Goal: Information Seeking & Learning: Learn about a topic

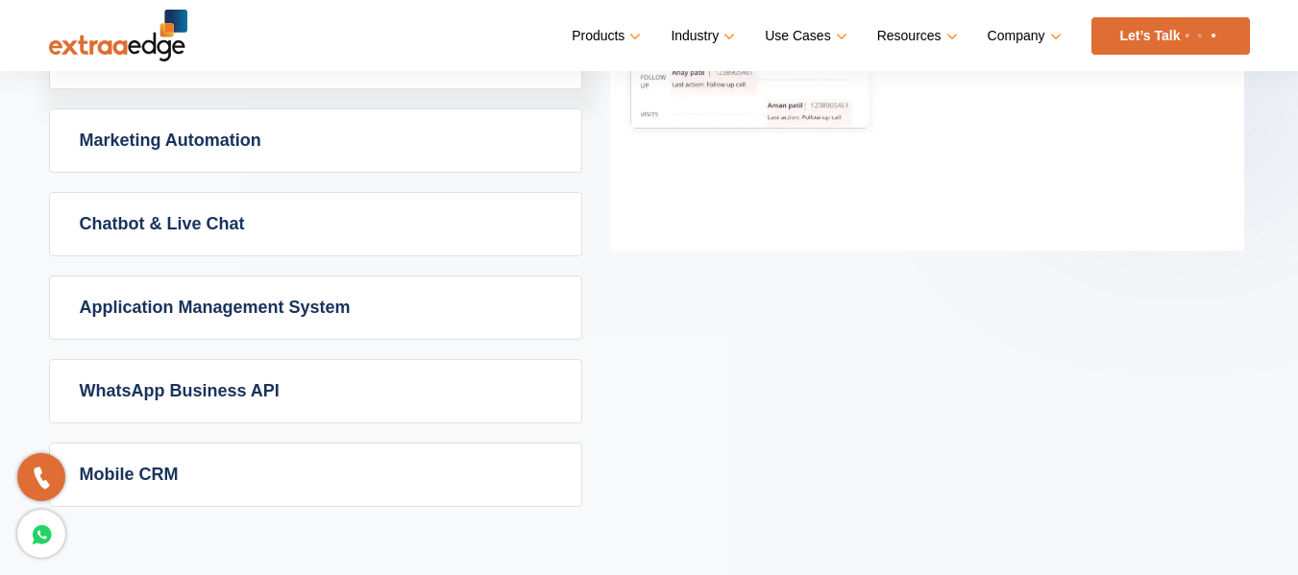
scroll to position [1353, 0]
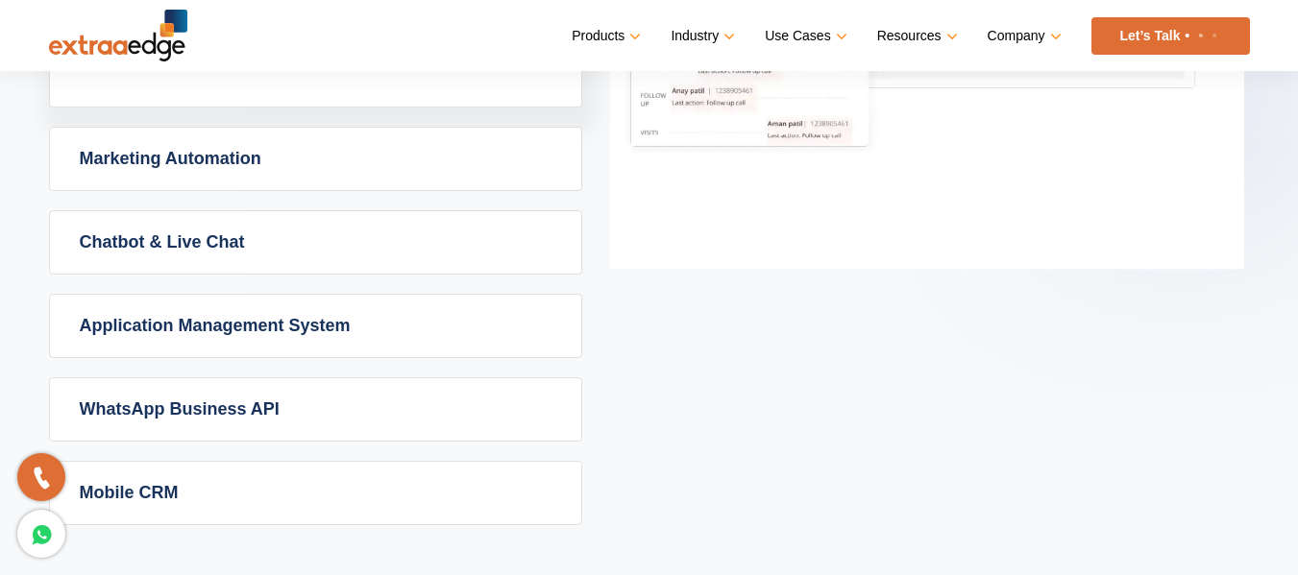
click at [422, 406] on link "WhatsApp Business API" at bounding box center [315, 409] width 531 height 62
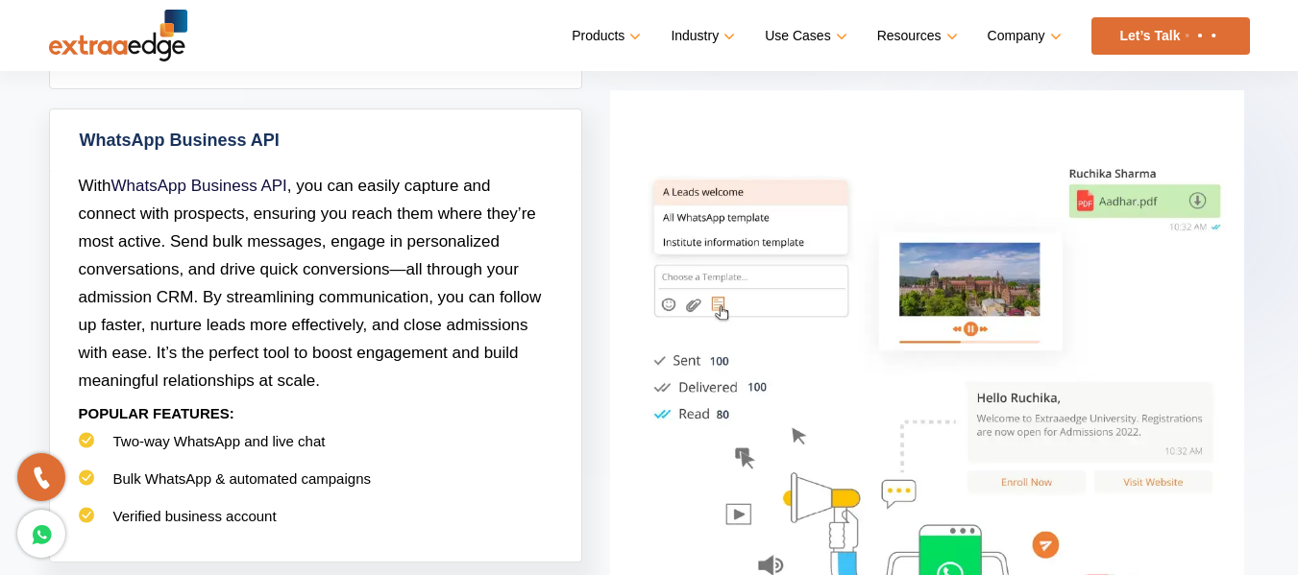
scroll to position [1233, 0]
click at [221, 181] on link "WhatsApp Business API" at bounding box center [199, 185] width 176 height 18
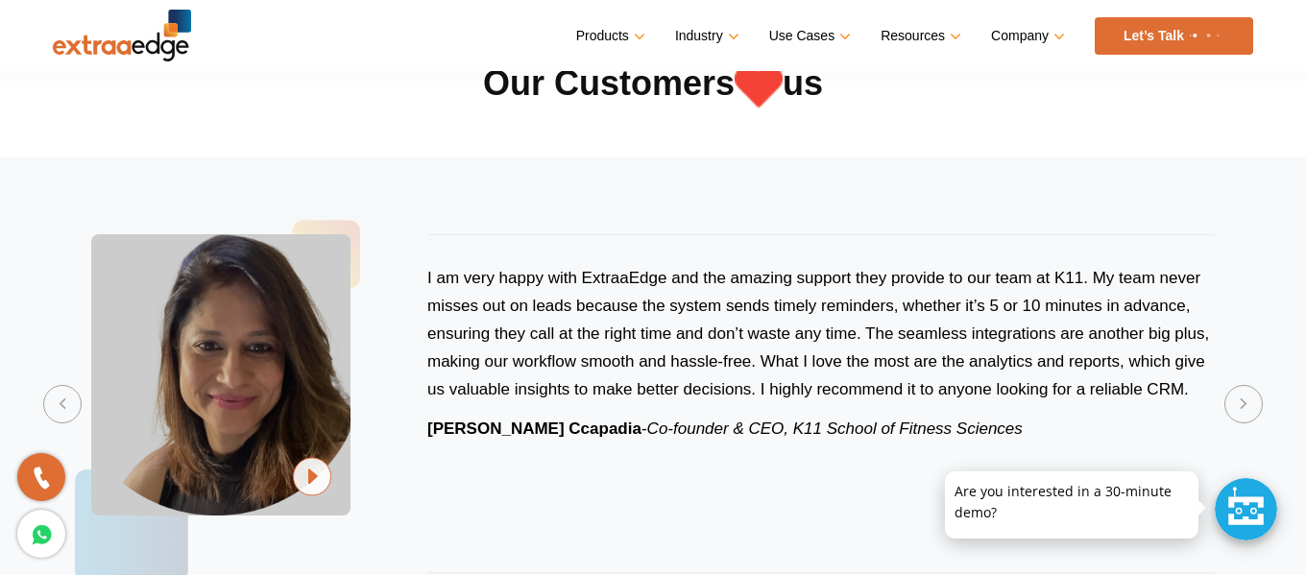
scroll to position [4247, 0]
click at [1252, 412] on button "Next" at bounding box center [1244, 405] width 38 height 38
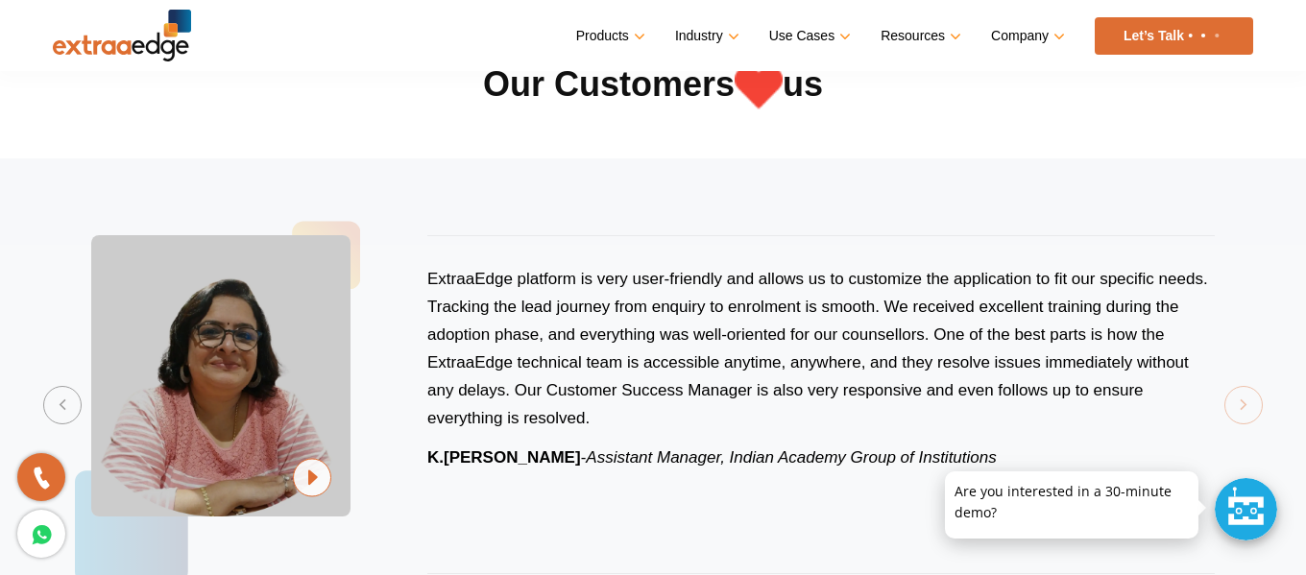
click at [1252, 412] on div "ExtraaEdge platform is very user-friendly and allows us to customize the applic…" at bounding box center [653, 405] width 1201 height 416
click at [61, 402] on button "Previous" at bounding box center [62, 405] width 38 height 38
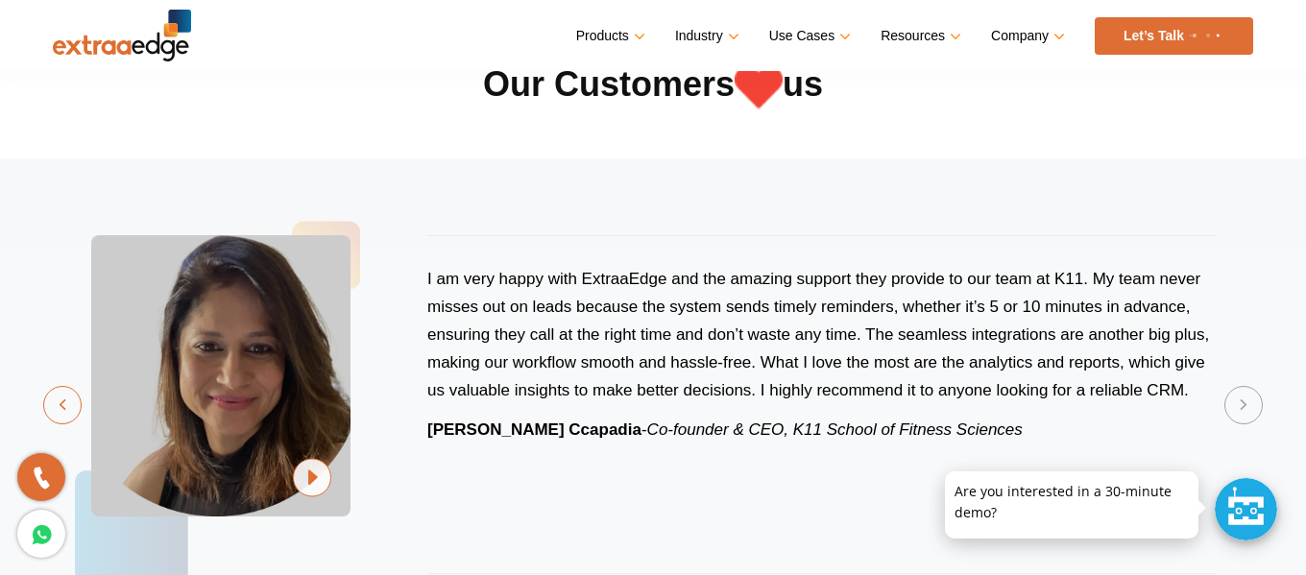
click at [61, 402] on button "Previous" at bounding box center [62, 405] width 38 height 38
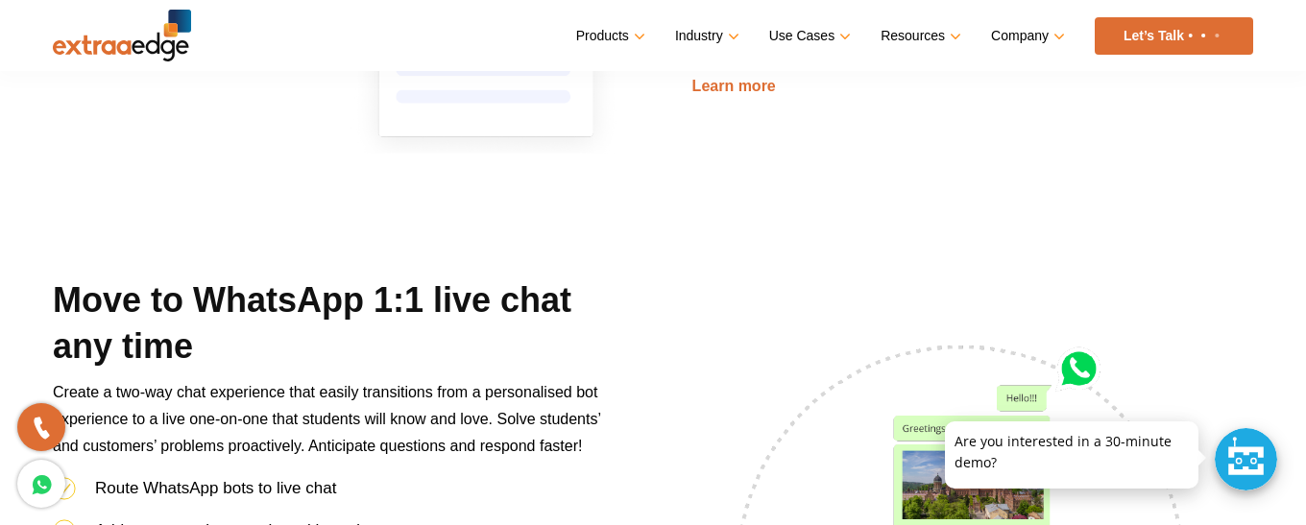
scroll to position [3340, 0]
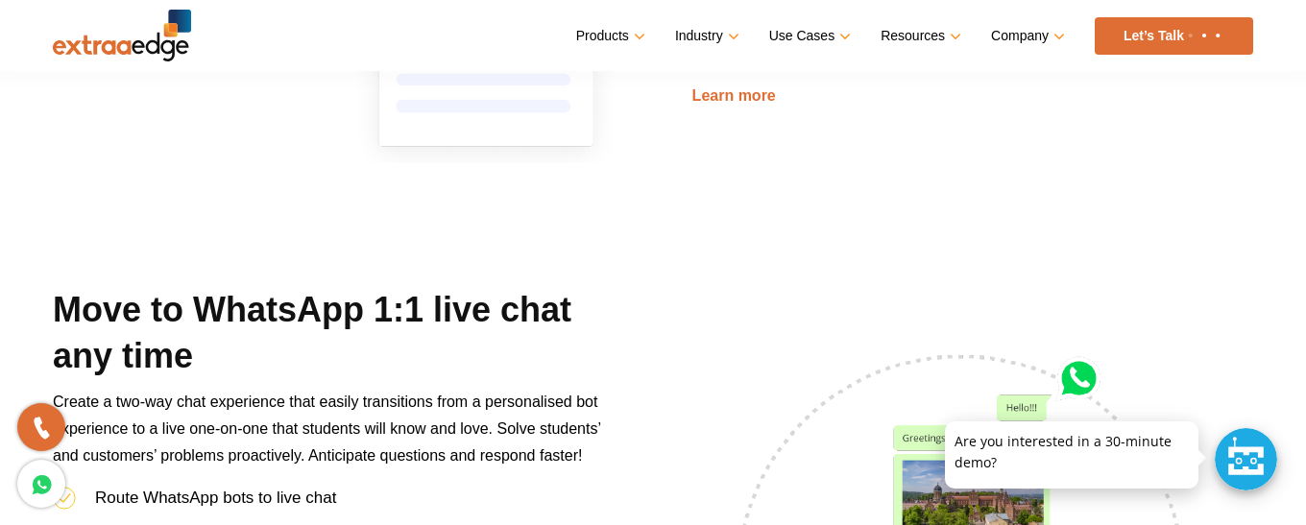
click at [127, 49] on img at bounding box center [122, 36] width 138 height 52
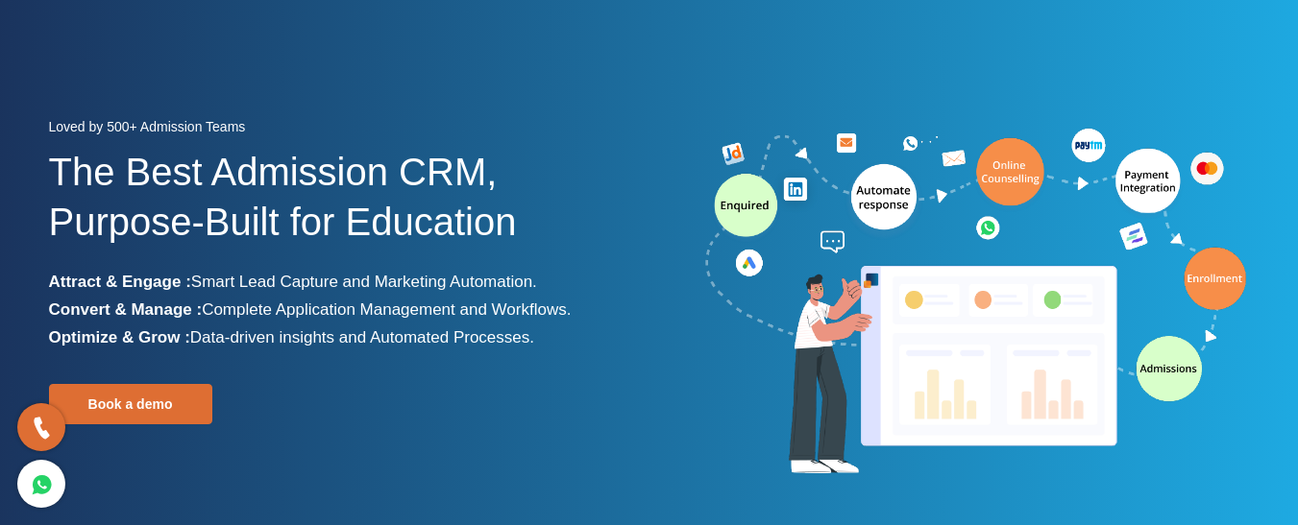
scroll to position [66, 0]
